Goal: Obtain resource: Obtain resource

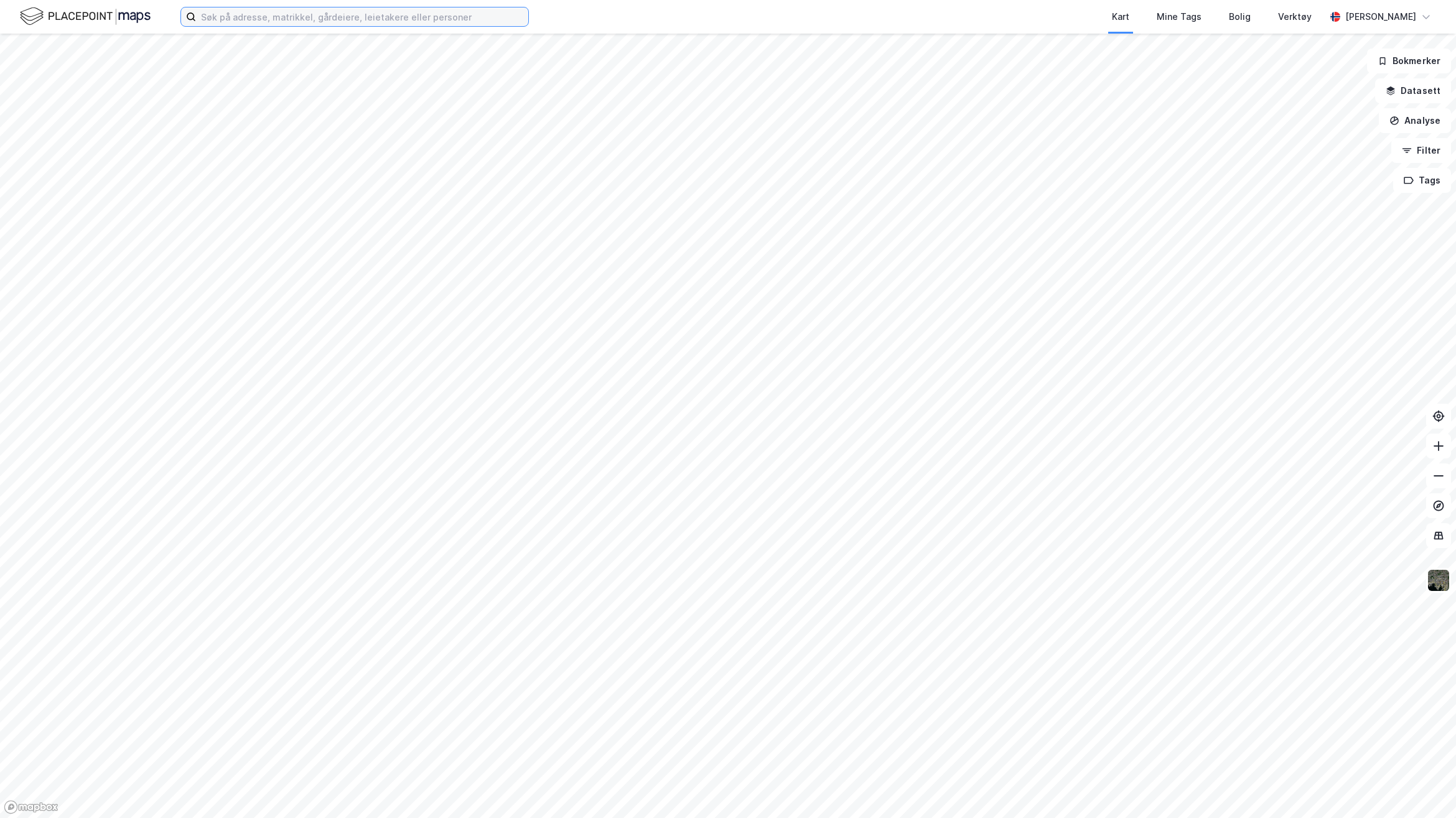
click at [314, 22] on input at bounding box center [362, 16] width 332 height 19
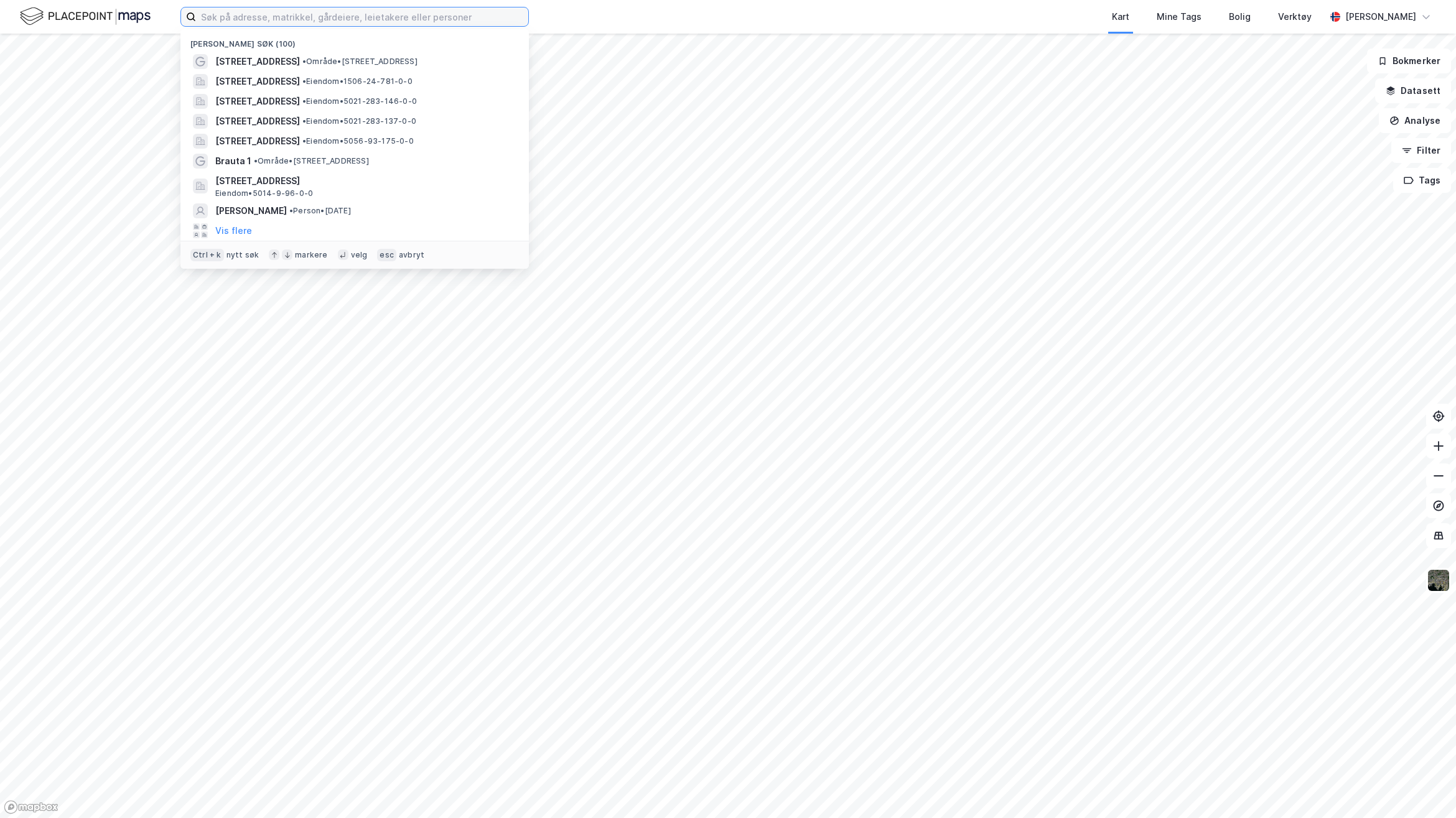
type input "3"
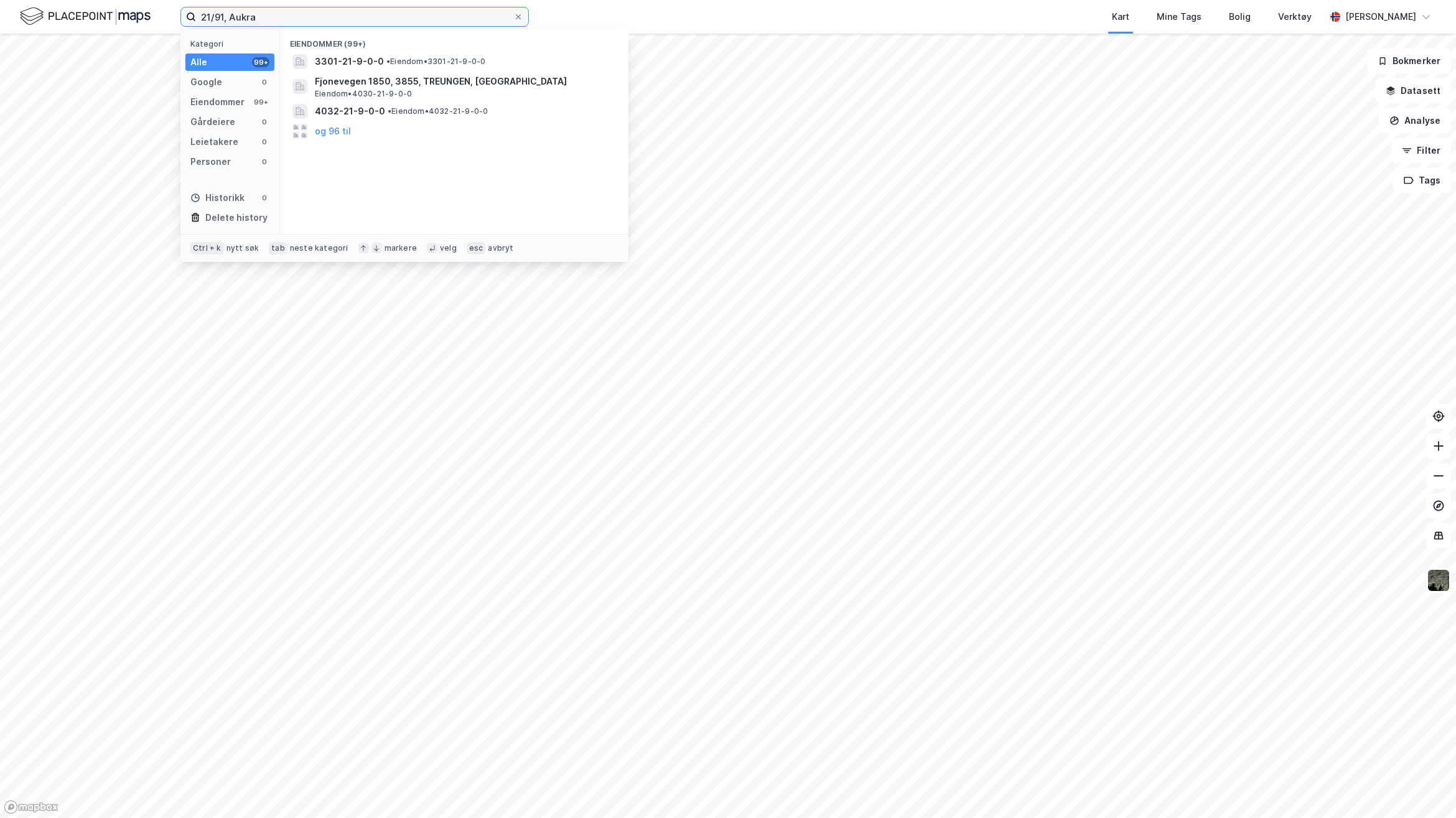
type input "21/91, Aukra"
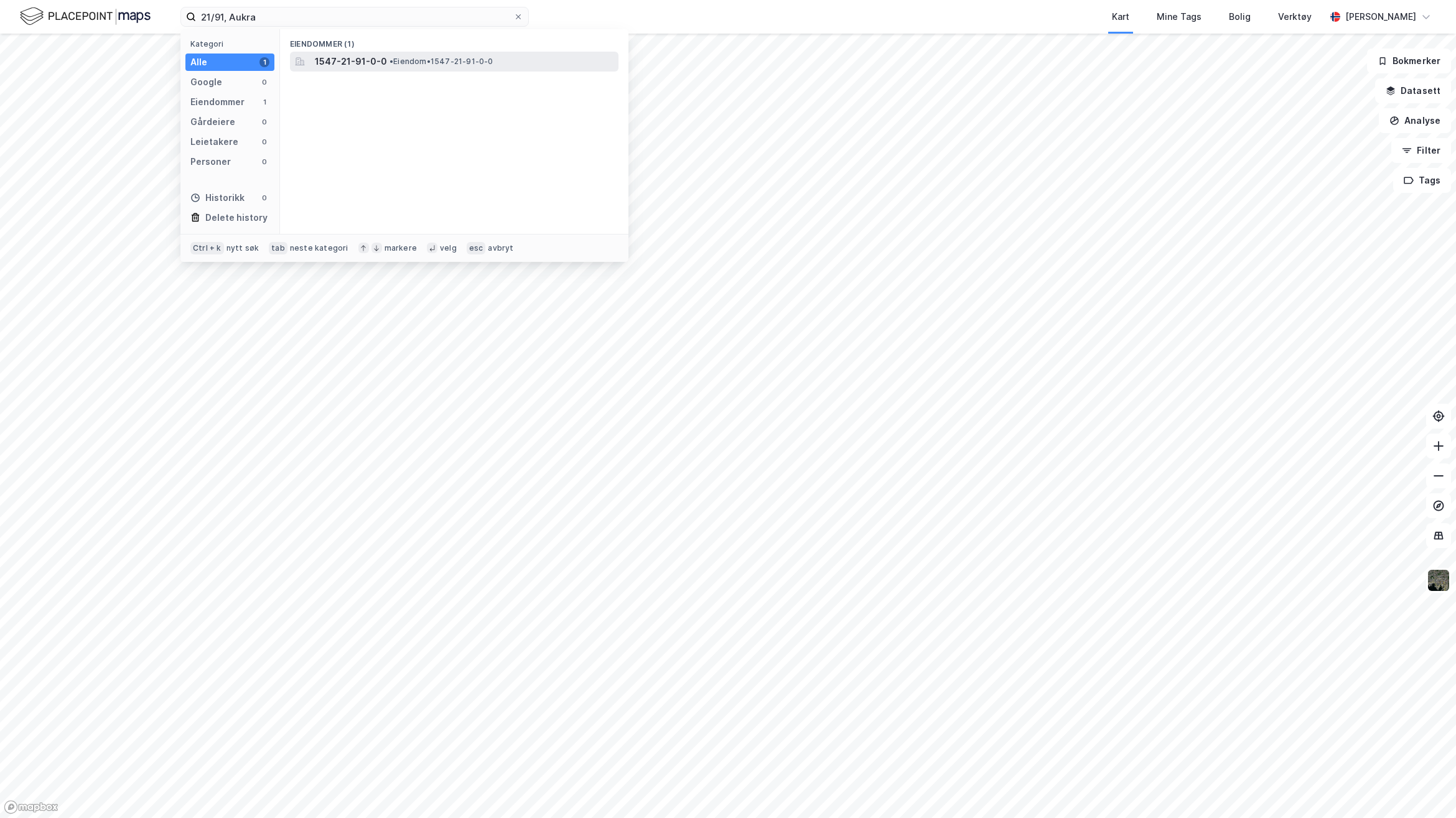
click at [462, 62] on span "• Eiendom • 1547-21-91-0-0" at bounding box center [441, 61] width 104 height 10
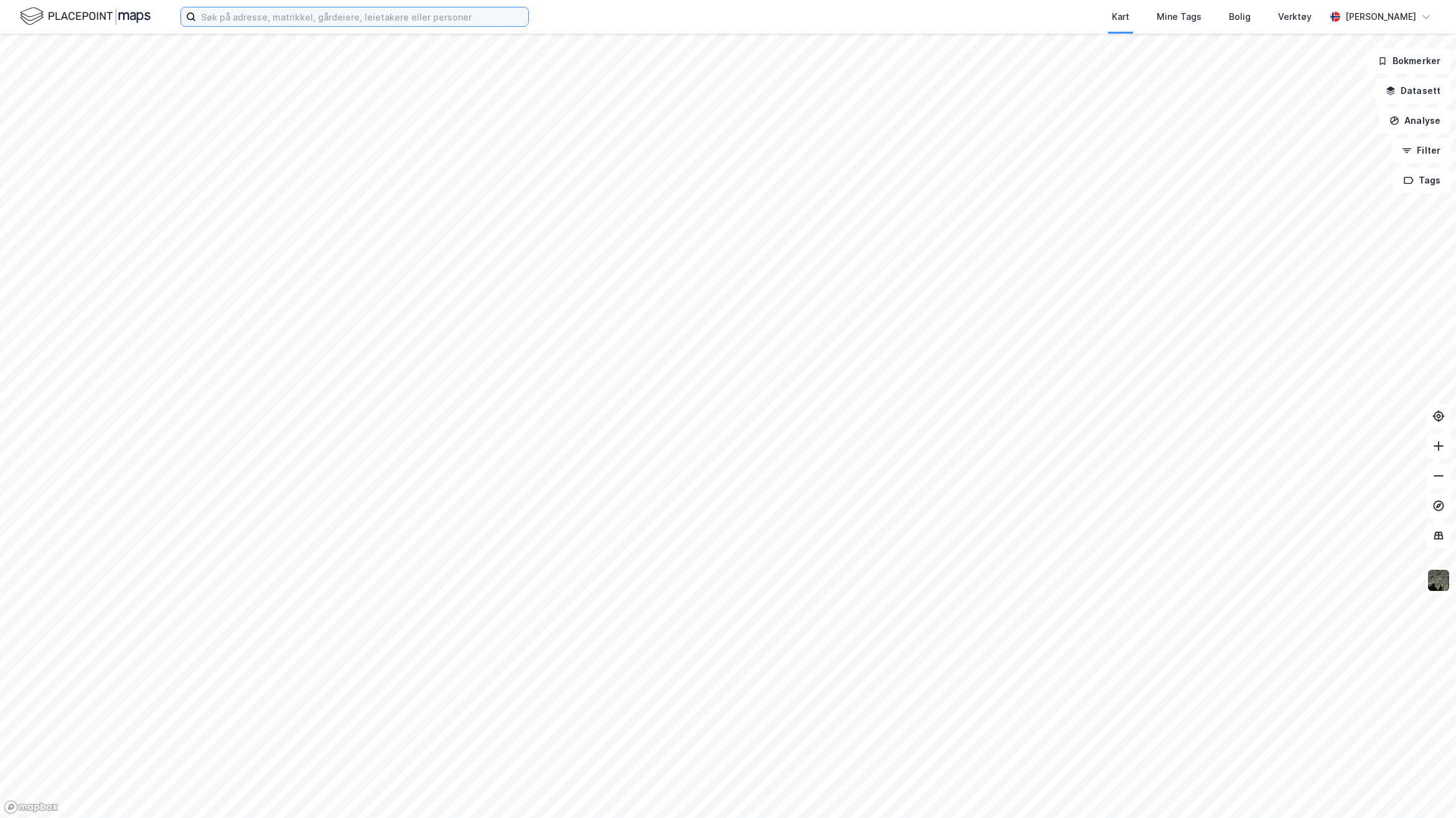
click at [355, 9] on input at bounding box center [362, 16] width 332 height 19
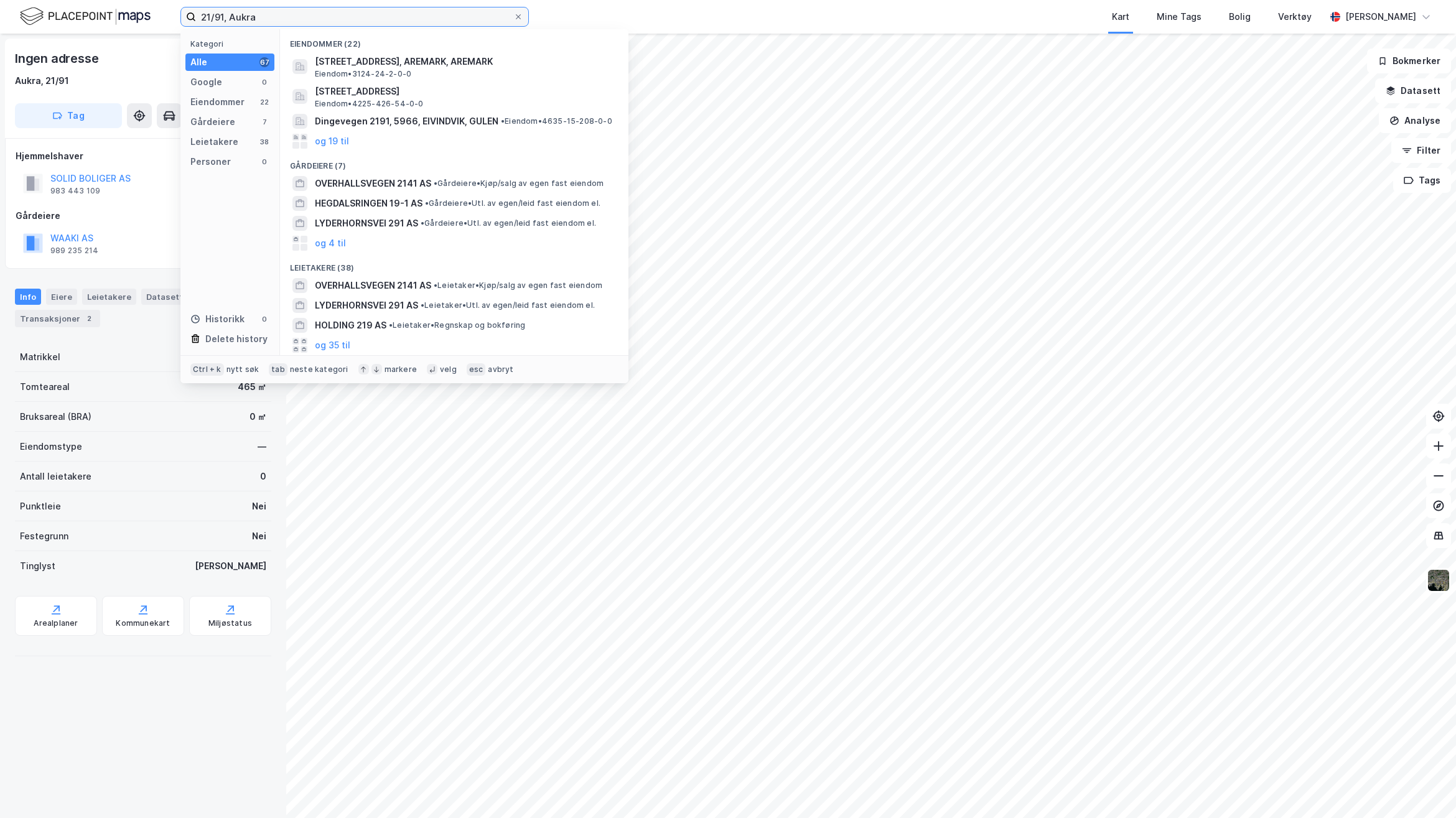
type input "21/91, Aukra"
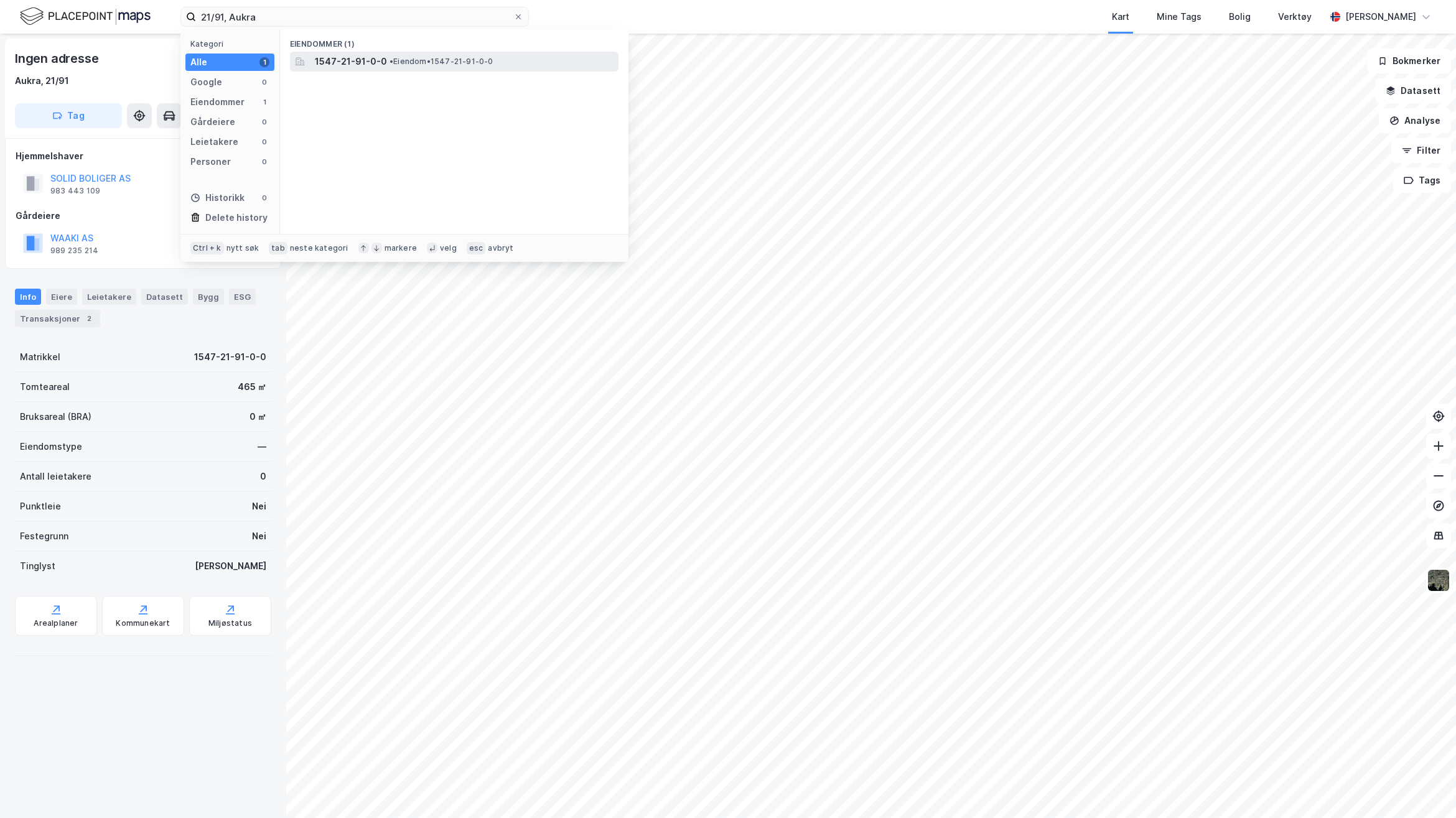
click at [388, 68] on div "1547-21-91-0-0 • Eiendom • 1547-21-91-0-0" at bounding box center [465, 61] width 301 height 15
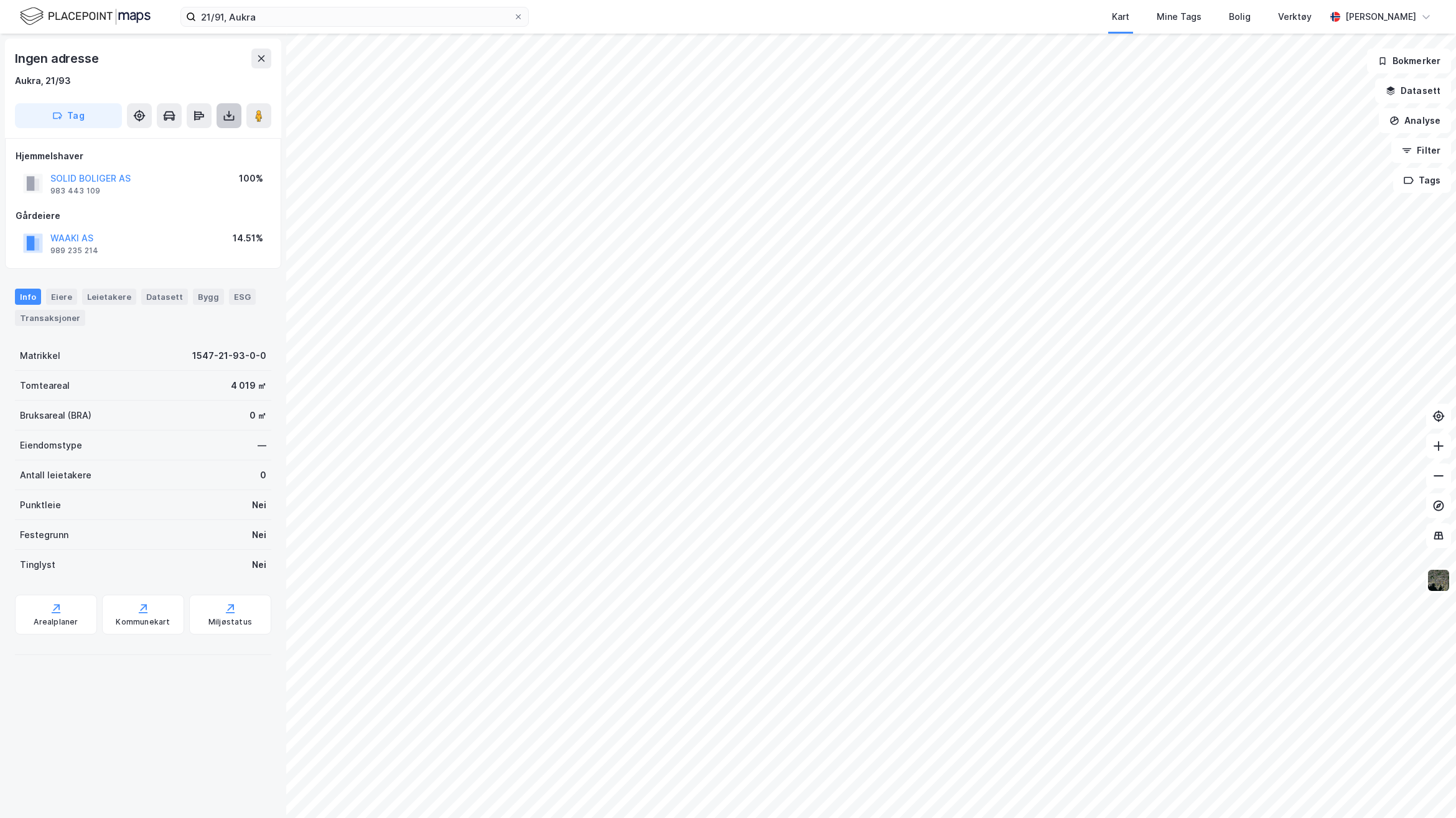
click at [228, 116] on icon at bounding box center [229, 114] width 1 height 7
click at [213, 137] on div "Last ned grunnbok" at bounding box center [175, 141] width 133 height 20
